Goal: Task Accomplishment & Management: Manage account settings

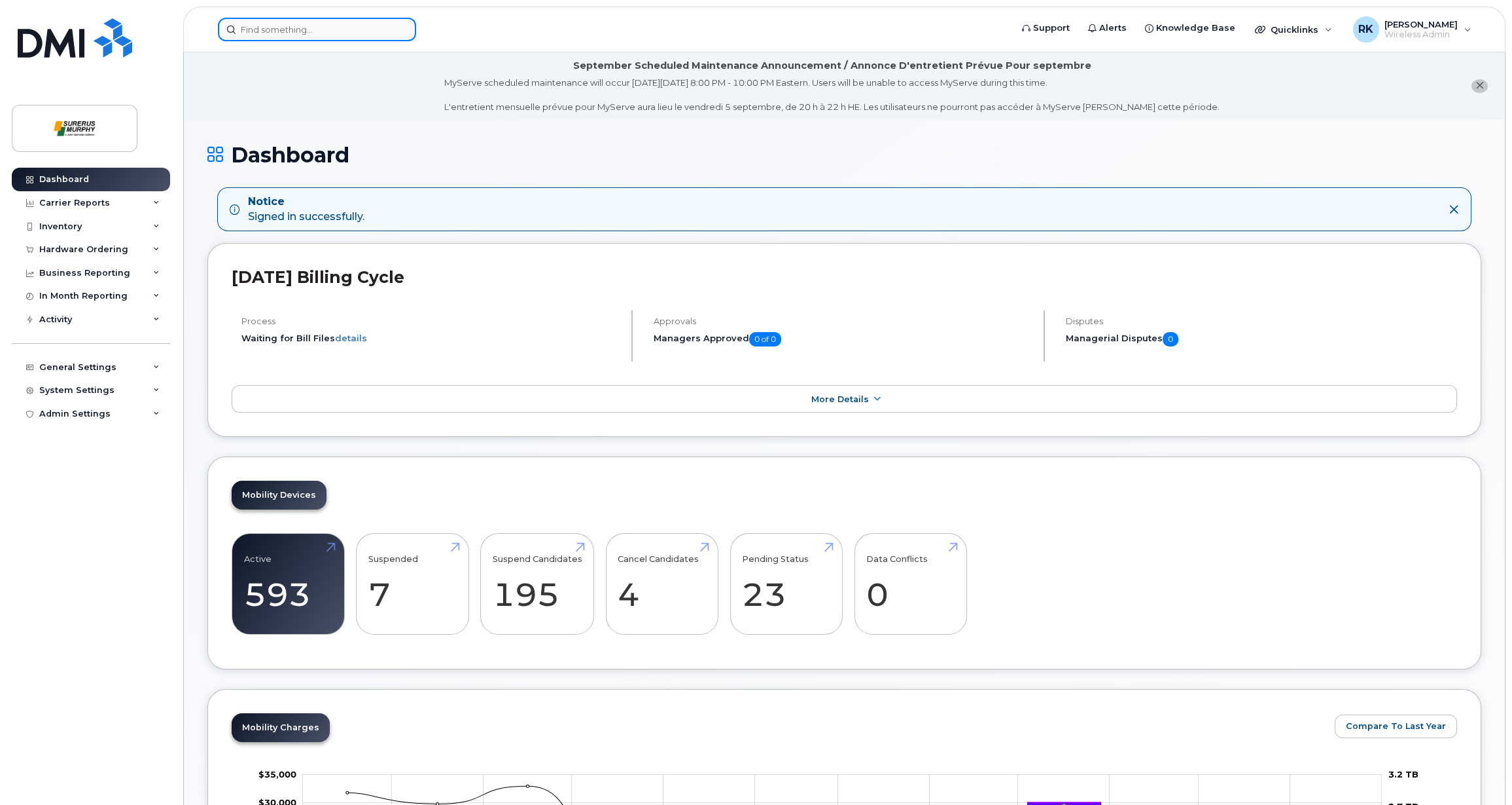
click at [345, 32] on input at bounding box center [317, 29] width 198 height 24
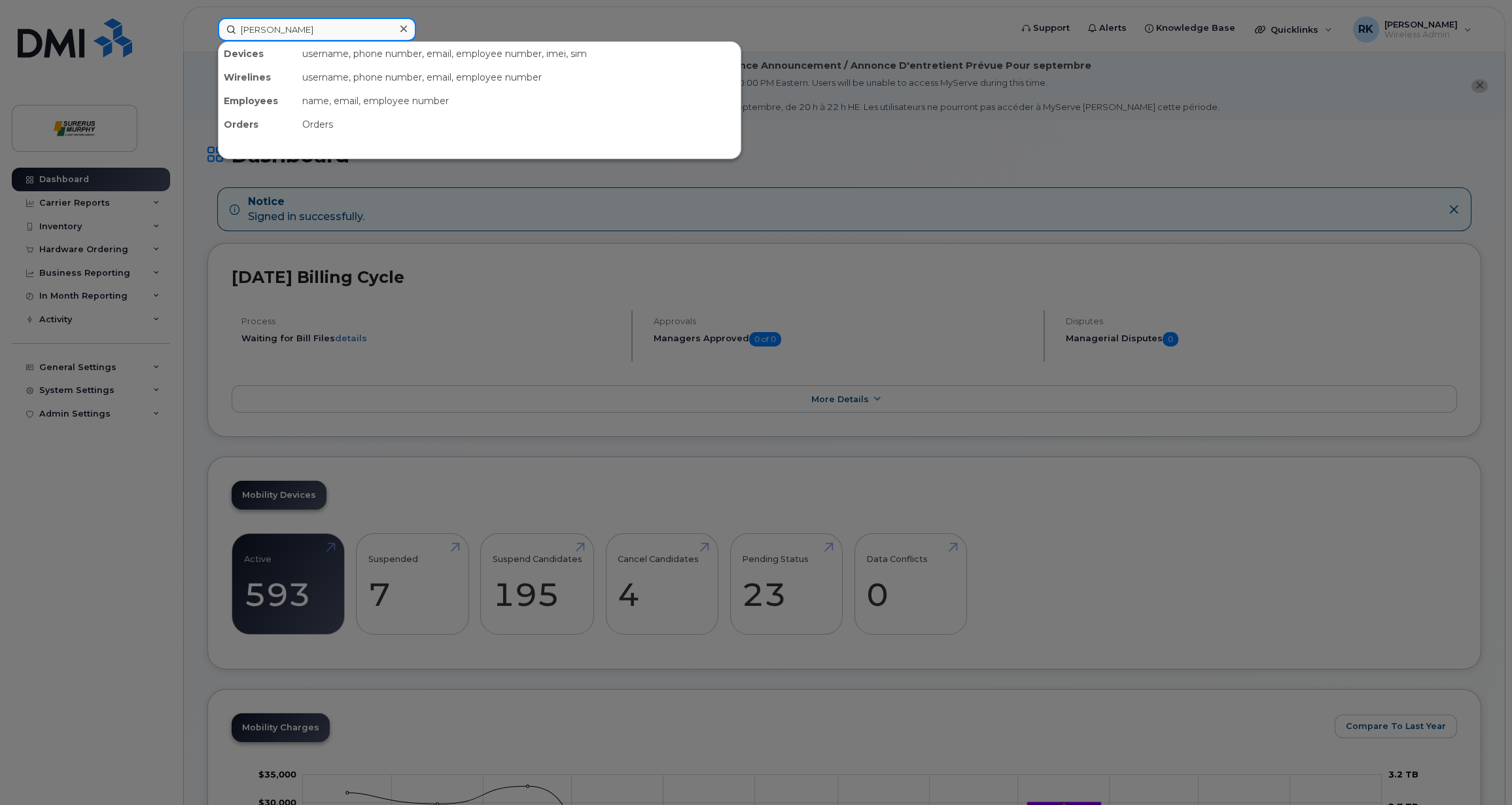
type input "luis"
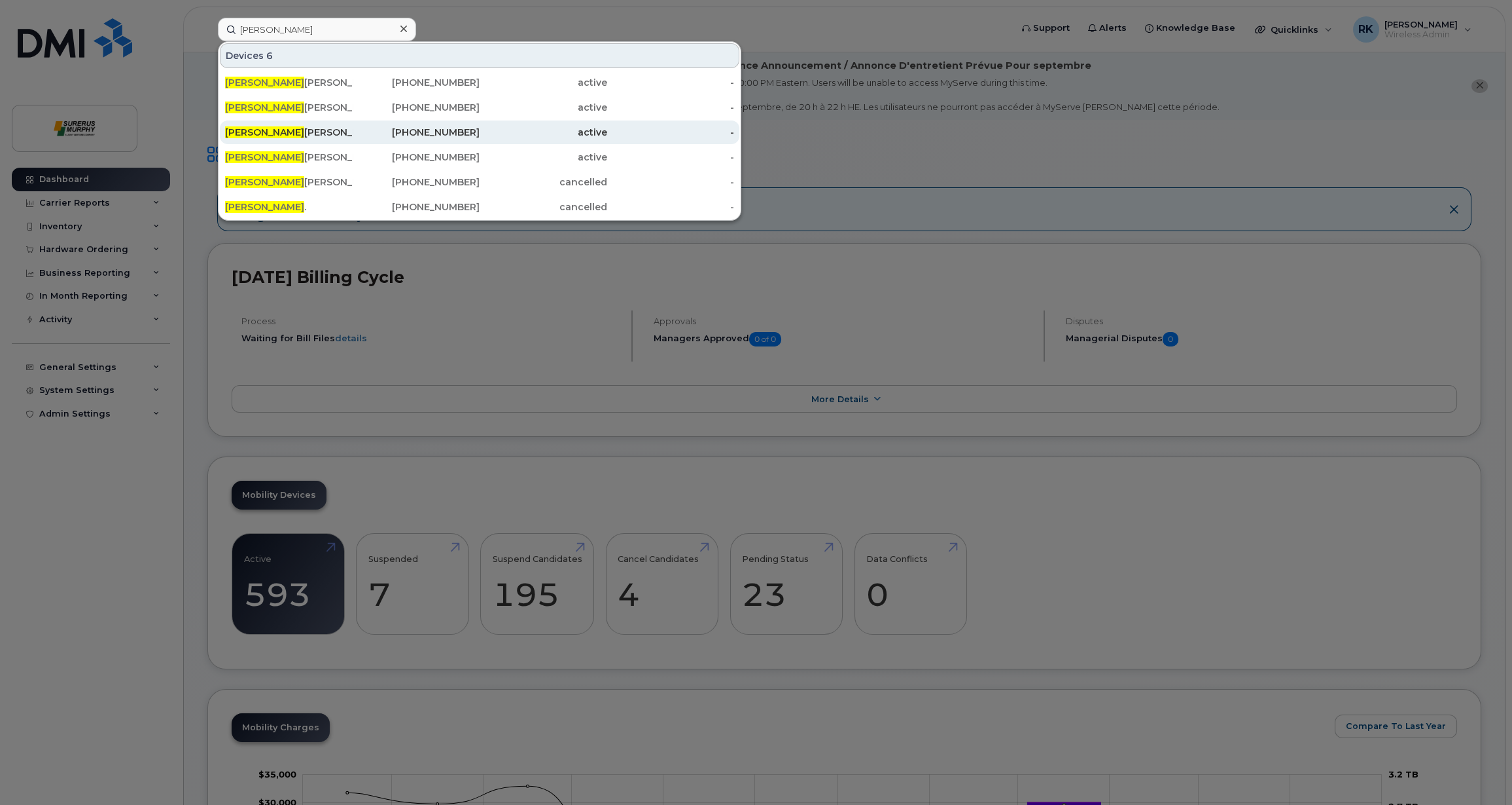
click at [327, 132] on div "Luis alfonsi Cell Corp" at bounding box center [288, 132] width 128 height 13
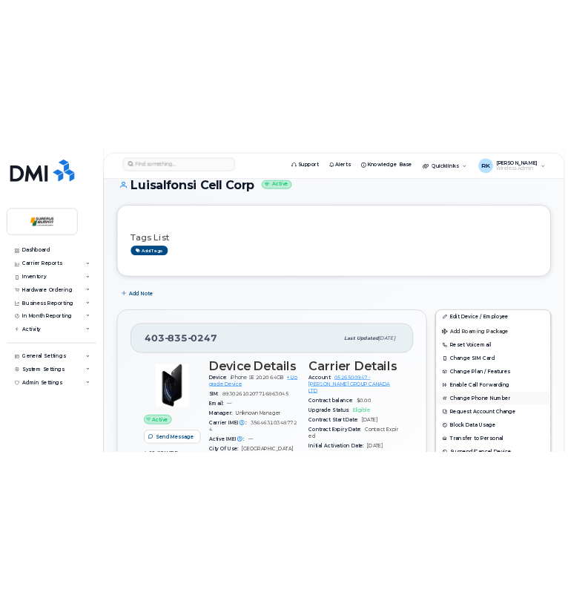
scroll to position [148, 0]
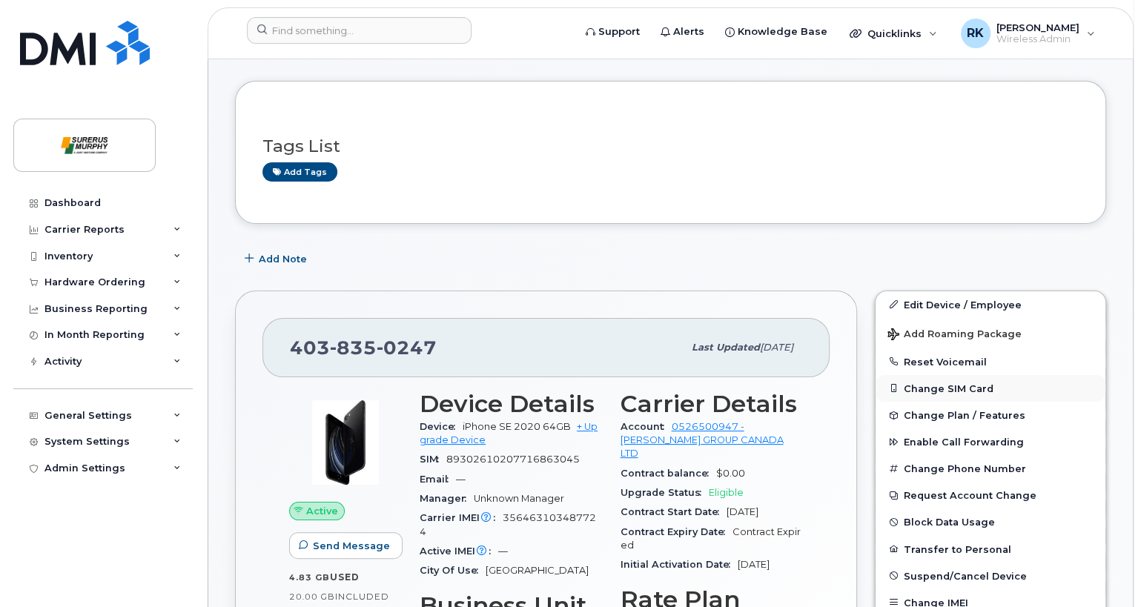
click at [928, 375] on button "Change SIM Card" at bounding box center [991, 388] width 230 height 27
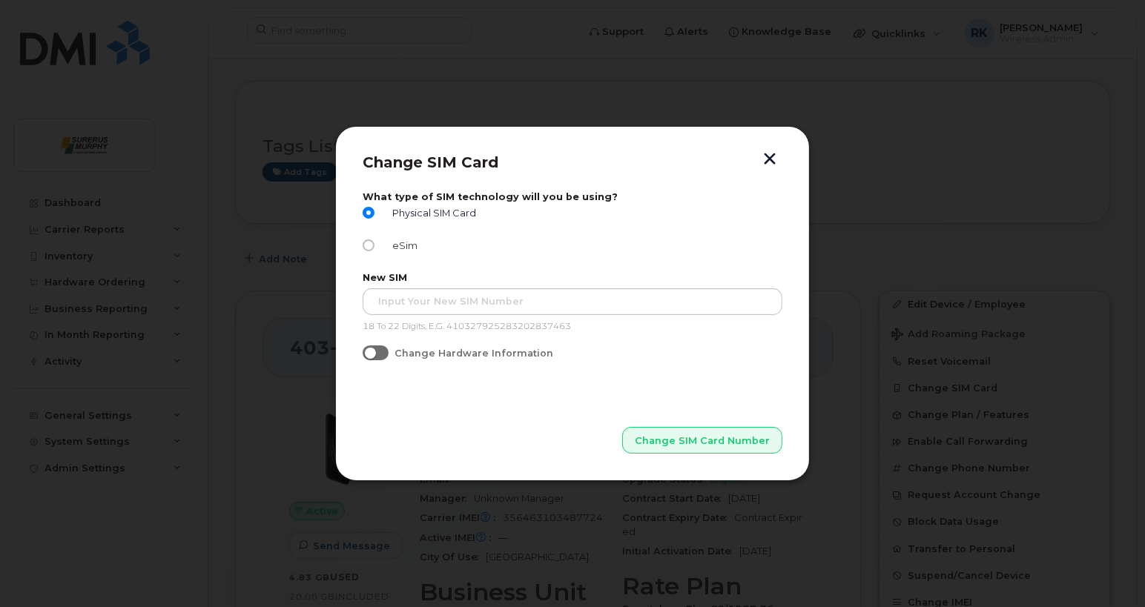
click at [366, 247] on input "eSim" at bounding box center [369, 246] width 12 height 12
radio input "true"
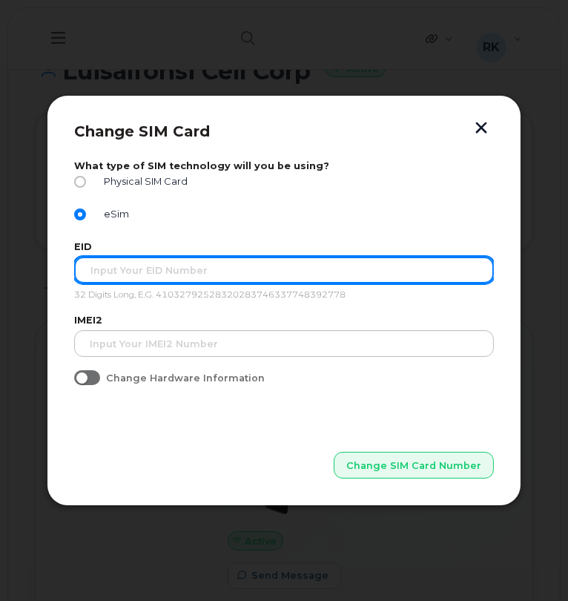
click at [210, 268] on input "text" at bounding box center [284, 270] width 420 height 27
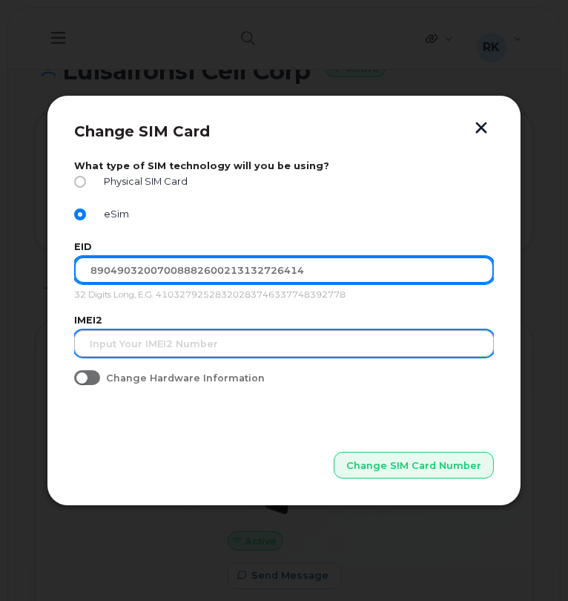
type input "89049032007008882600213132726414"
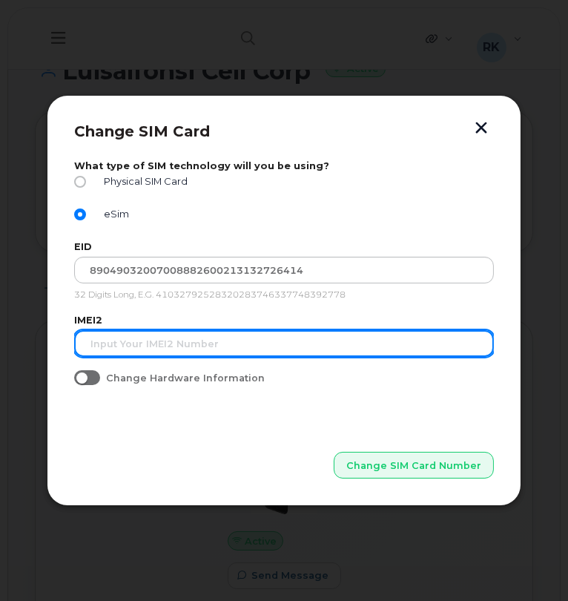
click at [208, 346] on input "text" at bounding box center [284, 343] width 420 height 27
type input "3587"
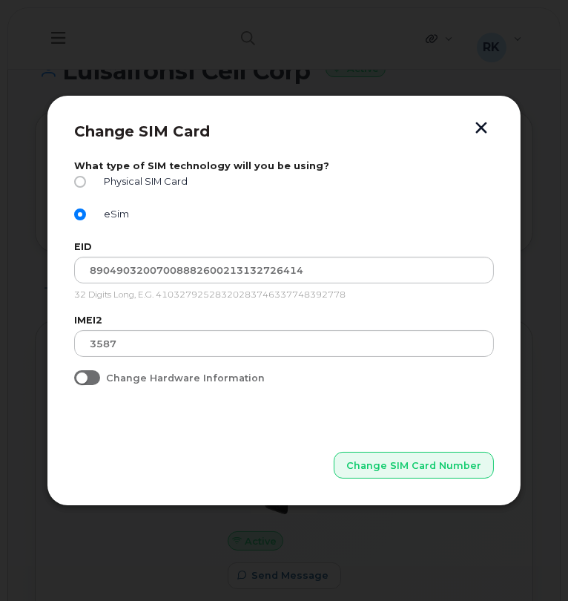
click at [95, 376] on span at bounding box center [87, 377] width 26 height 15
click at [86, 376] on input "Change Hardware Information" at bounding box center [80, 376] width 12 height 12
checkbox input "true"
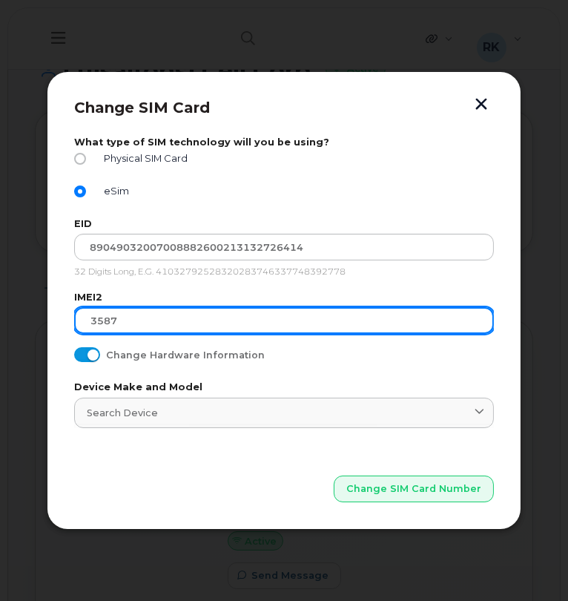
click at [169, 320] on input "3587" at bounding box center [284, 320] width 420 height 27
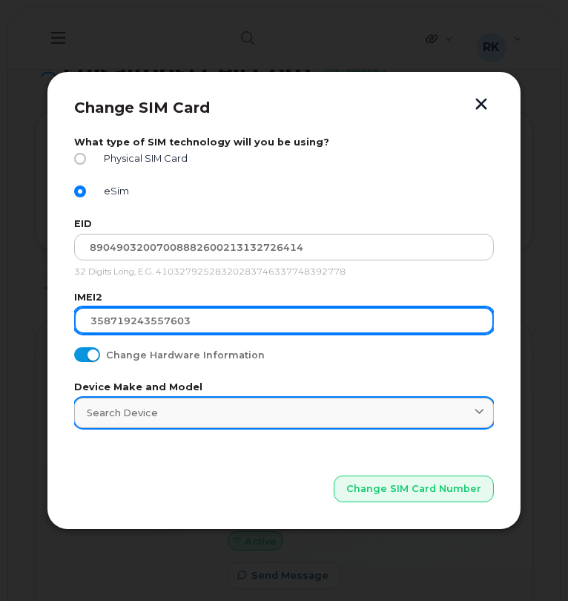
type input "358719243557603"
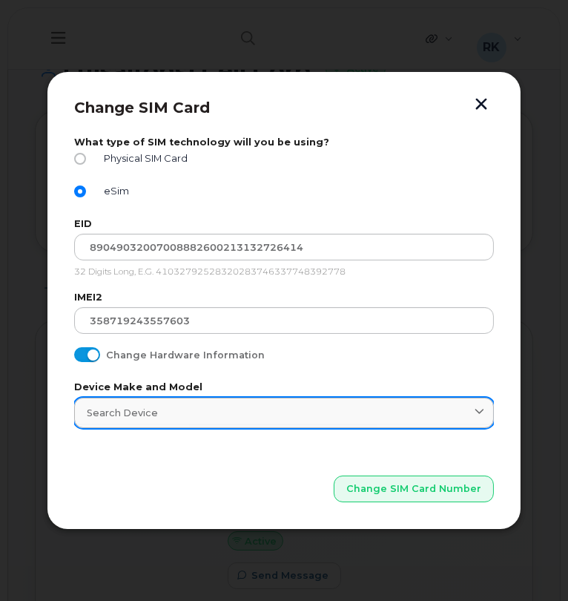
click at [312, 409] on div "Search Device" at bounding box center [284, 413] width 395 height 14
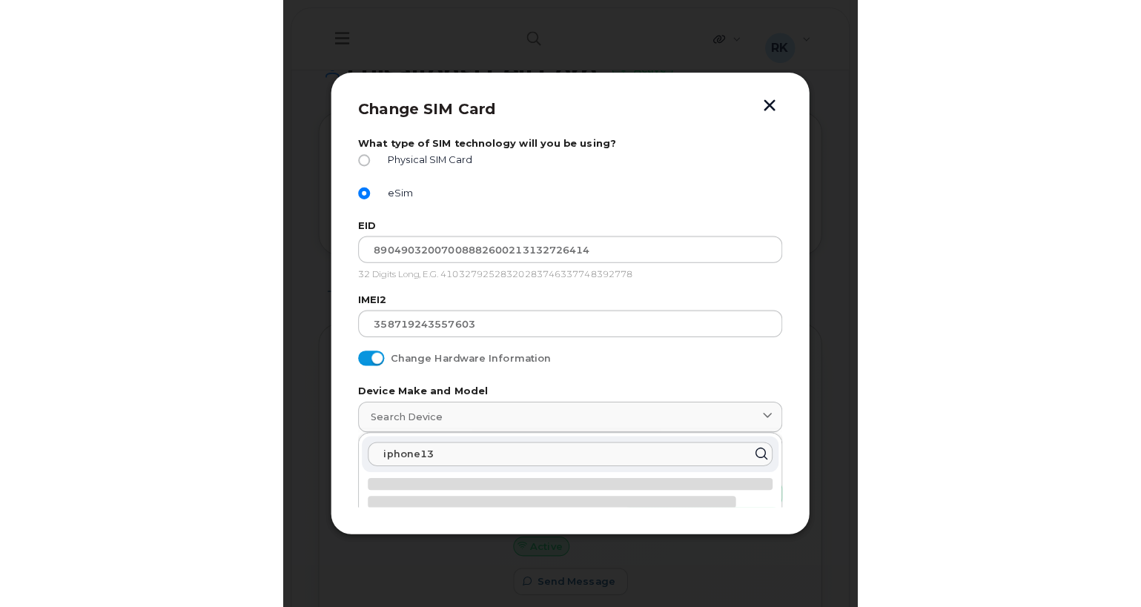
scroll to position [0, 0]
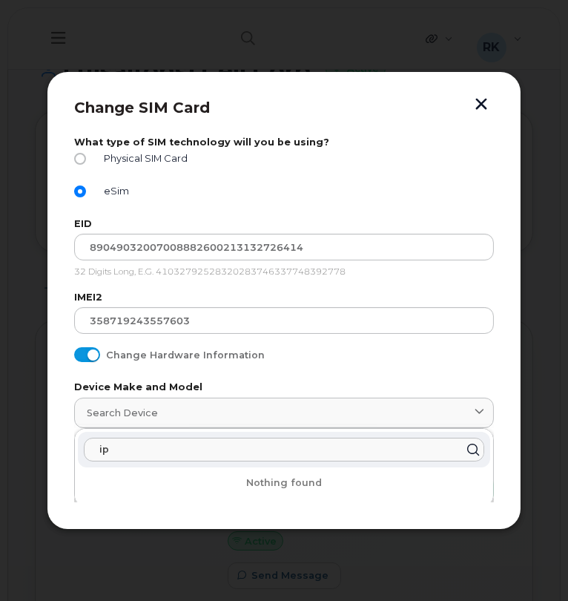
type input "i"
click at [95, 357] on span at bounding box center [87, 354] width 26 height 15
click at [86, 357] on input "Change Hardware Information" at bounding box center [80, 353] width 12 height 12
checkbox input "false"
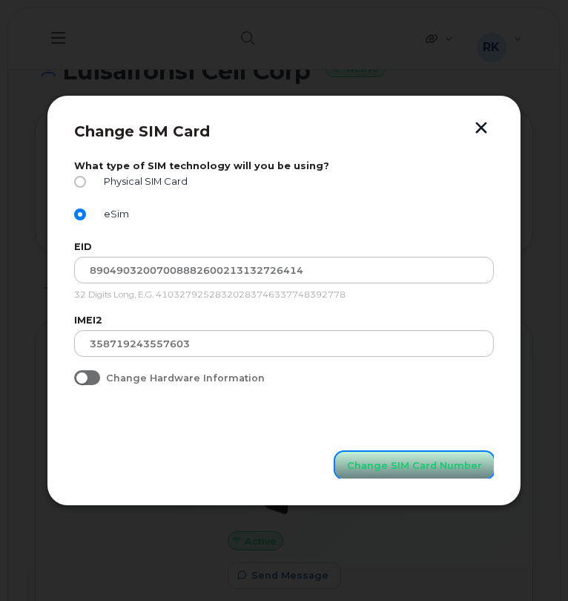
click at [400, 470] on span "Change SIM Card Number" at bounding box center [414, 465] width 135 height 14
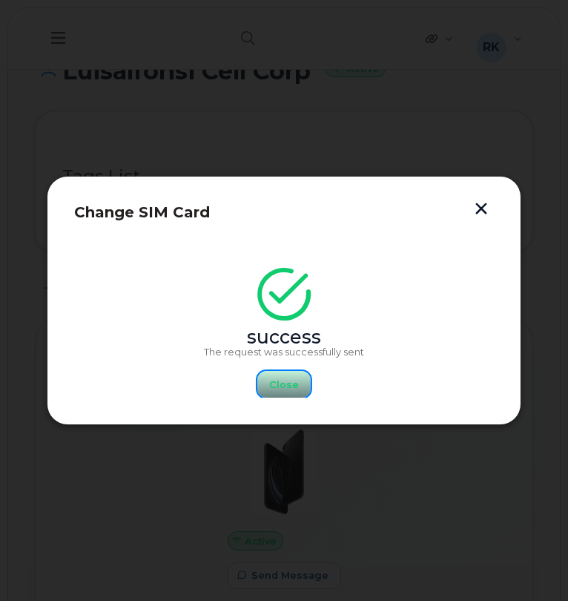
click at [292, 389] on span "Close" at bounding box center [284, 385] width 30 height 14
